Goal: Check status: Check status

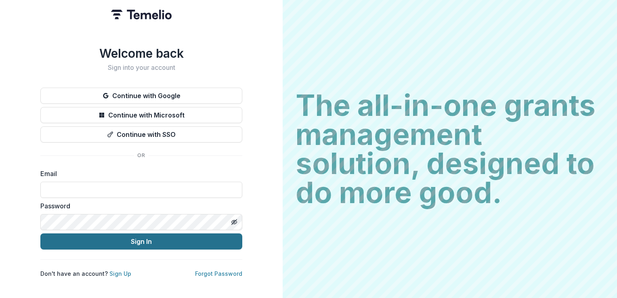
type input "**********"
click at [95, 243] on button "Sign In" at bounding box center [141, 241] width 202 height 16
